Goal: Complete application form: Fill out and submit a form for a specific purpose

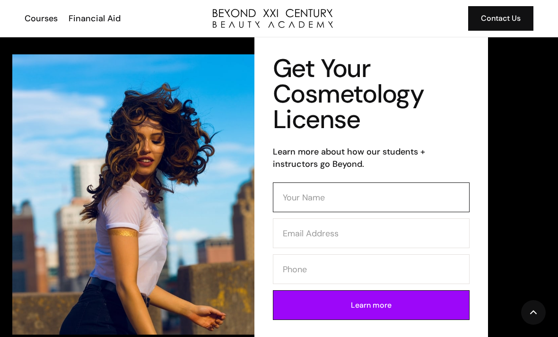
click at [374, 199] on input "Contact Form (Cosmo)" at bounding box center [371, 197] width 197 height 30
type input "Adri"
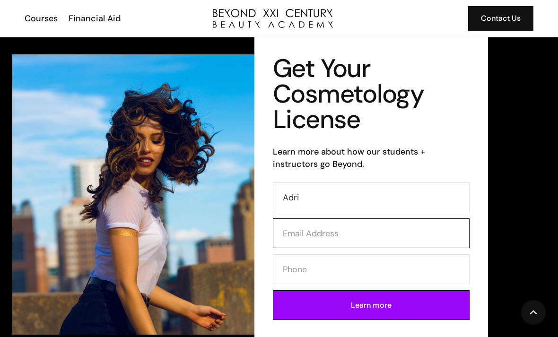
click at [381, 235] on input "Contact Form (Cosmo)" at bounding box center [371, 233] width 197 height 30
type input "a"
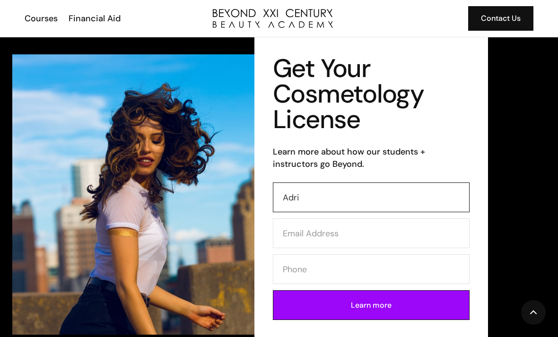
click at [382, 207] on input "Adri" at bounding box center [371, 197] width 197 height 30
type input "Adrianna Torres"
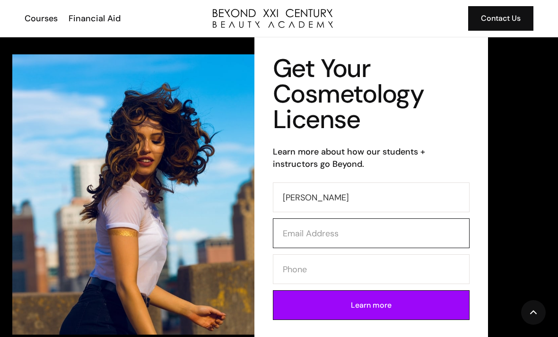
click at [372, 232] on input "Contact Form (Cosmo)" at bounding box center [371, 233] width 197 height 30
type input "adriannat837@gmail.com"
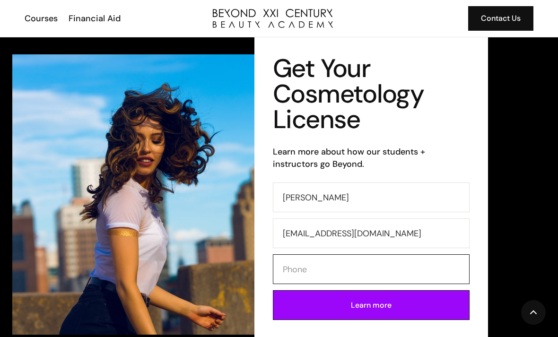
click at [392, 266] on input "Contact Form (Cosmo)" at bounding box center [371, 269] width 197 height 30
type input "6264260231"
click at [380, 308] on input "Learn more" at bounding box center [371, 305] width 197 height 30
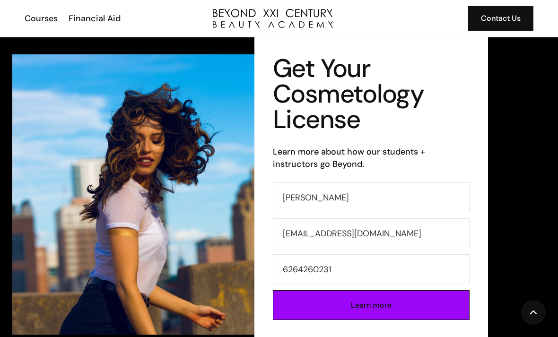
type input "Please wait..."
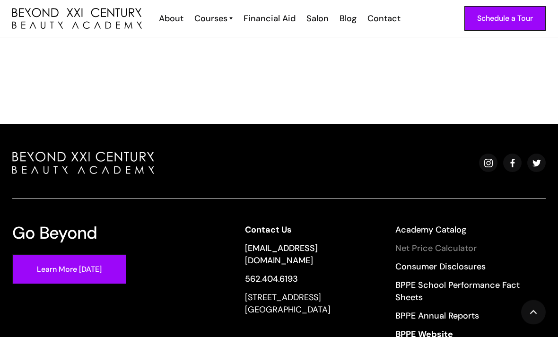
scroll to position [277, 0]
click at [447, 251] on link "Net Price Calculator" at bounding box center [464, 248] width 138 height 12
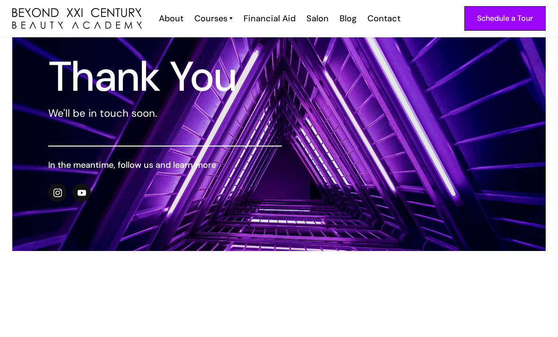
scroll to position [0, 0]
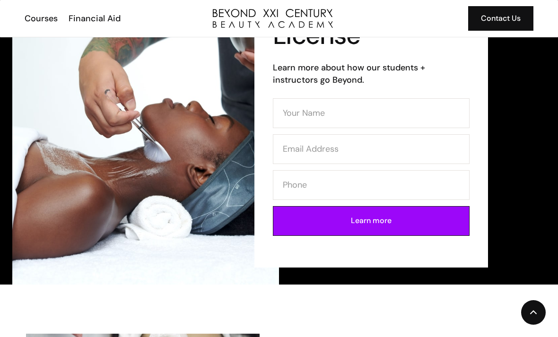
scroll to position [1270, 0]
